Goal: Task Accomplishment & Management: Complete application form

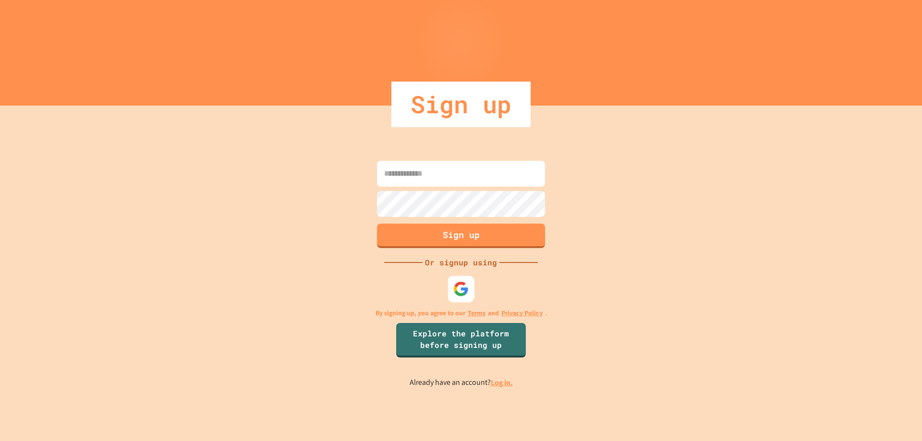
click at [468, 286] on img at bounding box center [461, 289] width 16 height 16
click at [458, 296] on img at bounding box center [461, 289] width 16 height 16
click at [57, 172] on div "Sign up Or signup using By signing up, you agree to our Terms and Privacy Polic…" at bounding box center [461, 274] width 922 height 336
click at [289, 47] on div at bounding box center [461, 38] width 922 height 49
click at [451, 284] on div at bounding box center [461, 289] width 24 height 24
